Goal: Check status

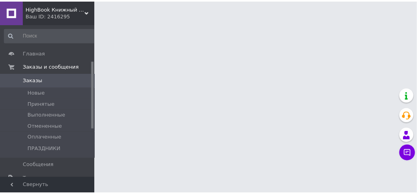
scroll to position [83, 0]
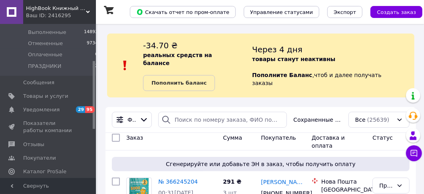
click at [49, 109] on span "Уведомления" at bounding box center [41, 109] width 36 height 7
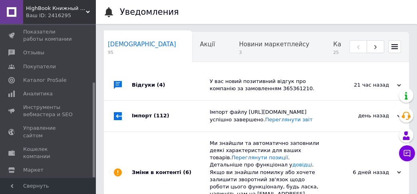
scroll to position [95, 0]
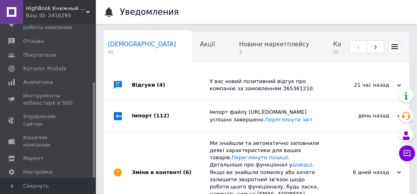
click at [36, 79] on span "Аналитика" at bounding box center [38, 82] width 30 height 7
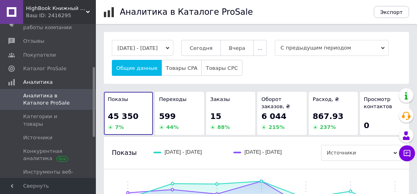
click at [213, 45] on span "Сегодня" at bounding box center [201, 48] width 23 height 6
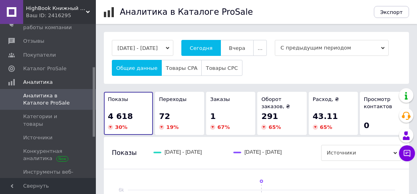
click at [212, 46] on span "Сегодня" at bounding box center [201, 48] width 23 height 6
